Goal: Transaction & Acquisition: Purchase product/service

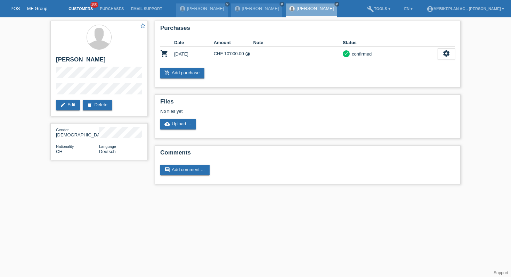
click at [79, 9] on link "Customers" at bounding box center [80, 9] width 31 height 4
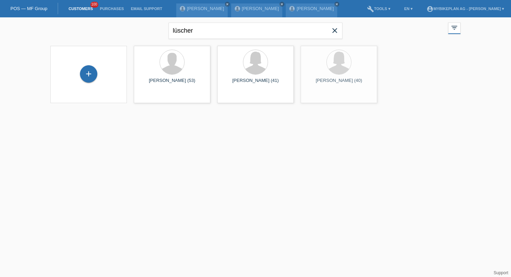
click at [336, 32] on icon "close" at bounding box center [334, 30] width 8 height 8
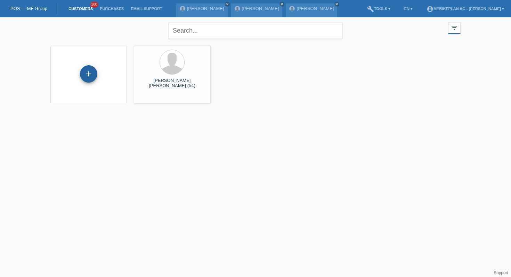
click at [92, 77] on div "+" at bounding box center [88, 73] width 17 height 17
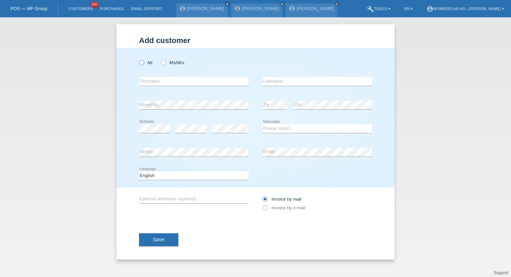
click at [145, 63] on label "Mr" at bounding box center [146, 62] width 14 height 5
click at [143, 63] on input "Mr" at bounding box center [141, 62] width 5 height 5
radio input "true"
click at [149, 79] on input "text" at bounding box center [193, 81] width 109 height 9
type input "Agon"
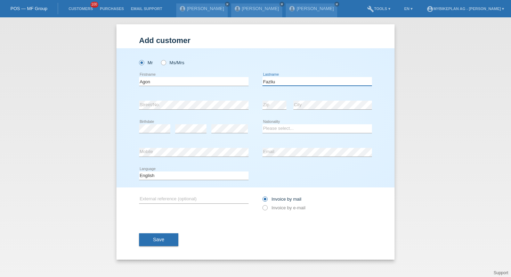
type input "Fazliu"
select select "CH"
click at [190, 177] on select "Deutsch Français Italiano English" at bounding box center [193, 176] width 109 height 8
select select "de"
click at [279, 209] on label "Invoice by e-mail" at bounding box center [283, 207] width 43 height 5
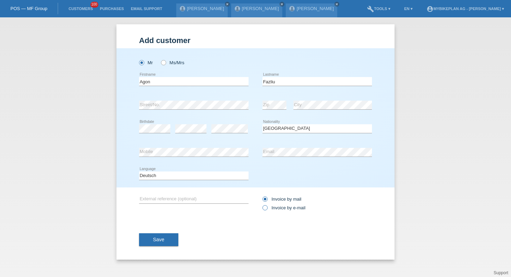
click at [267, 209] on input "Invoice by e-mail" at bounding box center [264, 209] width 5 height 9
radio input "true"
click at [165, 245] on button "Save" at bounding box center [158, 239] width 39 height 13
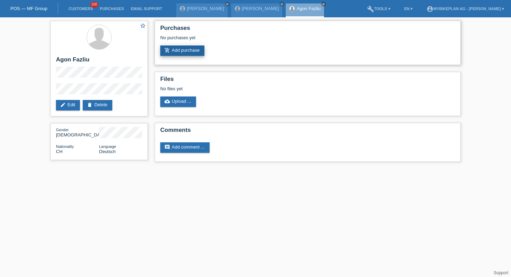
click at [200, 53] on link "add_shopping_cart Add purchase" at bounding box center [182, 51] width 44 height 10
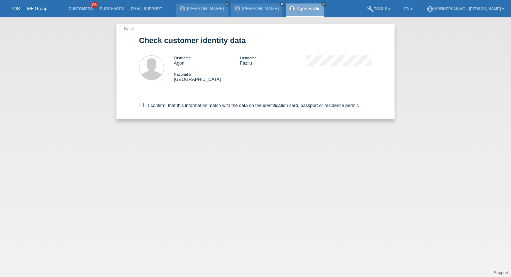
click at [175, 105] on label "I confirm, that this information match with the data on the identification card…" at bounding box center [249, 105] width 220 height 5
click at [143, 105] on input "I confirm, that this information match with the data on the identification card…" at bounding box center [141, 105] width 5 height 5
checkbox input "true"
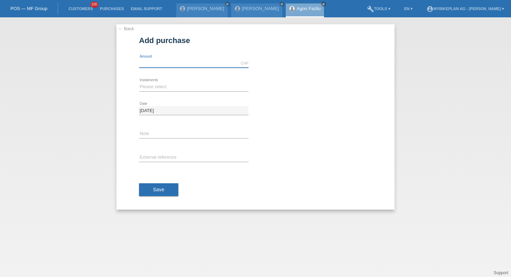
click at [168, 59] on input "text" at bounding box center [193, 63] width 109 height 9
type input "15000.00"
click at [160, 89] on select "Please select 6 instalments 12 instalments 18 instalments 24 instalments 36 ins…" at bounding box center [193, 87] width 109 height 8
select select "488"
click at [159, 188] on span "Save" at bounding box center [158, 190] width 11 height 6
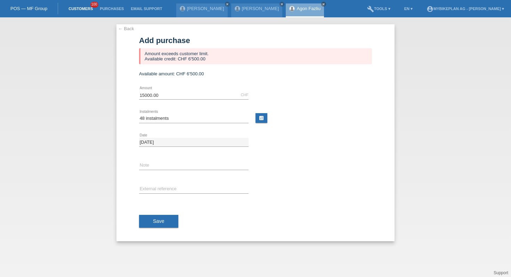
click at [80, 10] on link "Customers" at bounding box center [80, 9] width 31 height 4
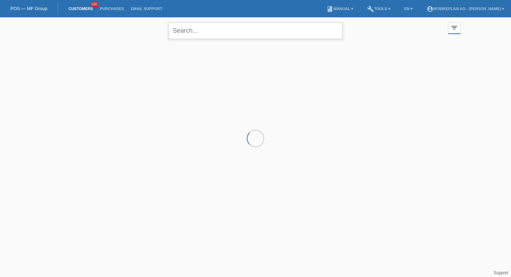
click at [240, 38] on input "text" at bounding box center [256, 31] width 174 height 16
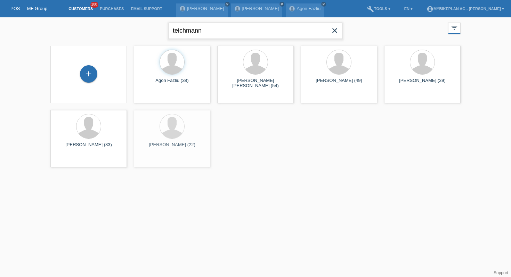
type input "teichmann"
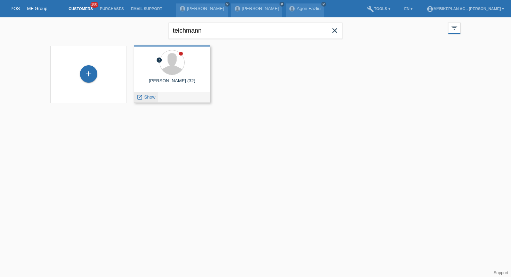
click at [145, 99] on span "Show" at bounding box center [149, 97] width 11 height 5
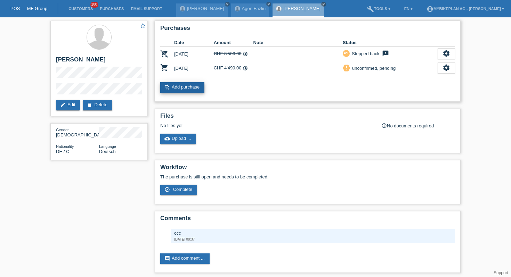
click at [193, 89] on link "add_shopping_cart Add purchase" at bounding box center [182, 87] width 44 height 10
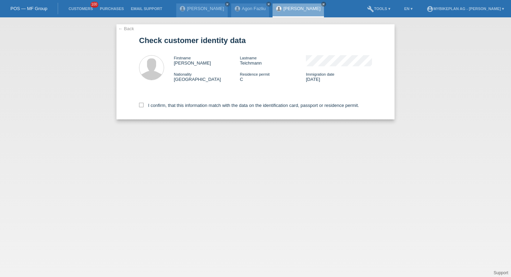
click at [181, 112] on div "I confirm, that this information match with the data on the identification card…" at bounding box center [255, 104] width 233 height 31
click at [181, 108] on label "I confirm, that this information match with the data on the identification card…" at bounding box center [249, 105] width 220 height 5
click at [143, 107] on input "I confirm, that this information match with the data on the identification card…" at bounding box center [141, 105] width 5 height 5
checkbox input "true"
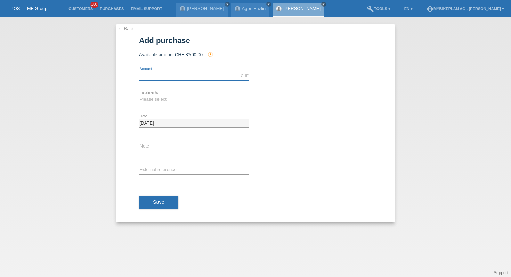
click at [191, 73] on input "text" at bounding box center [193, 76] width 109 height 9
type input "4499.00"
click at [157, 101] on select "Please select 6 instalments 12 instalments 18 instalments 24 instalments 36 ins…" at bounding box center [193, 99] width 109 height 8
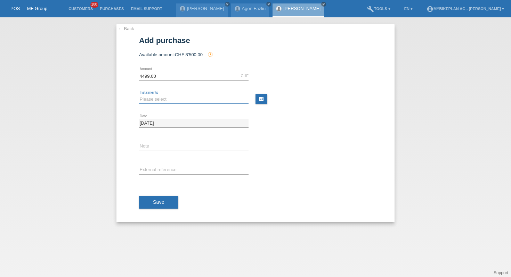
select select "488"
click at [170, 171] on input "text" at bounding box center [193, 170] width 109 height 9
paste input "41715061534"
type input "41715061534"
click at [165, 202] on button "Save" at bounding box center [158, 202] width 39 height 13
